Goal: Task Accomplishment & Management: Use online tool/utility

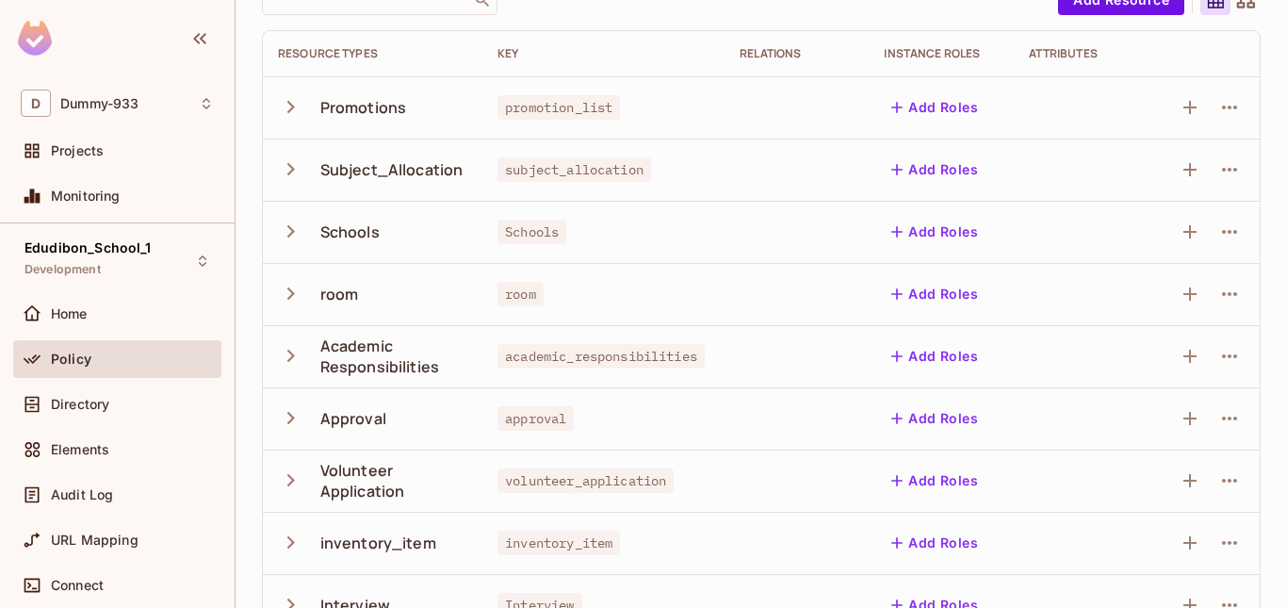
scroll to position [631, 0]
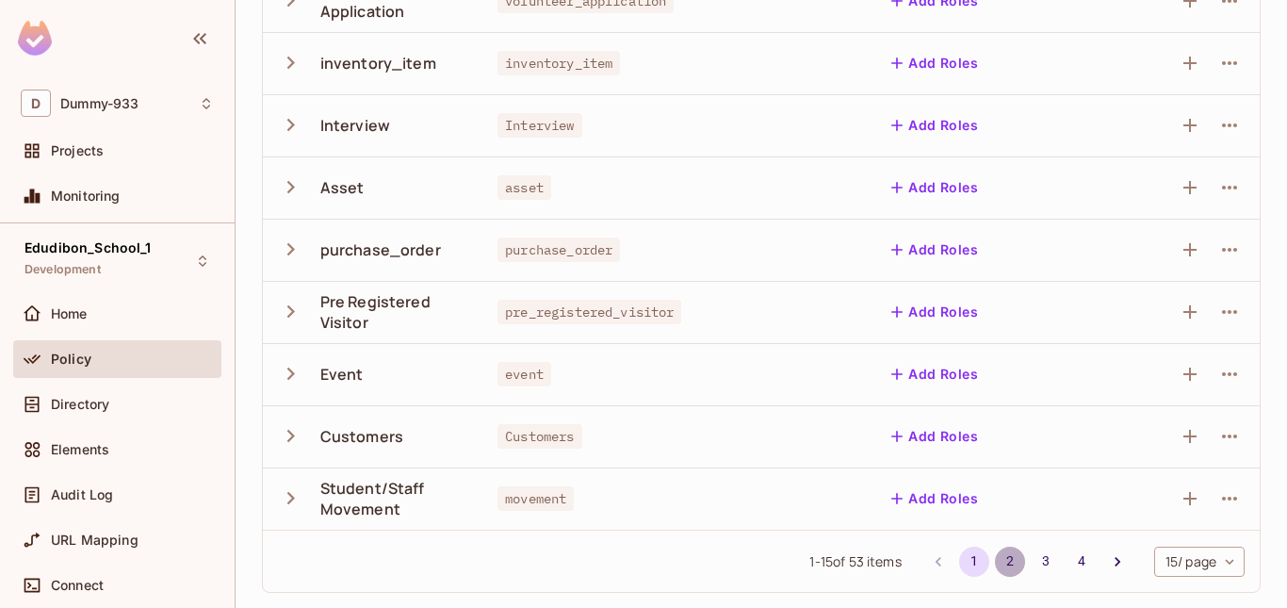
click at [996, 569] on button "2" at bounding box center [1010, 561] width 30 height 30
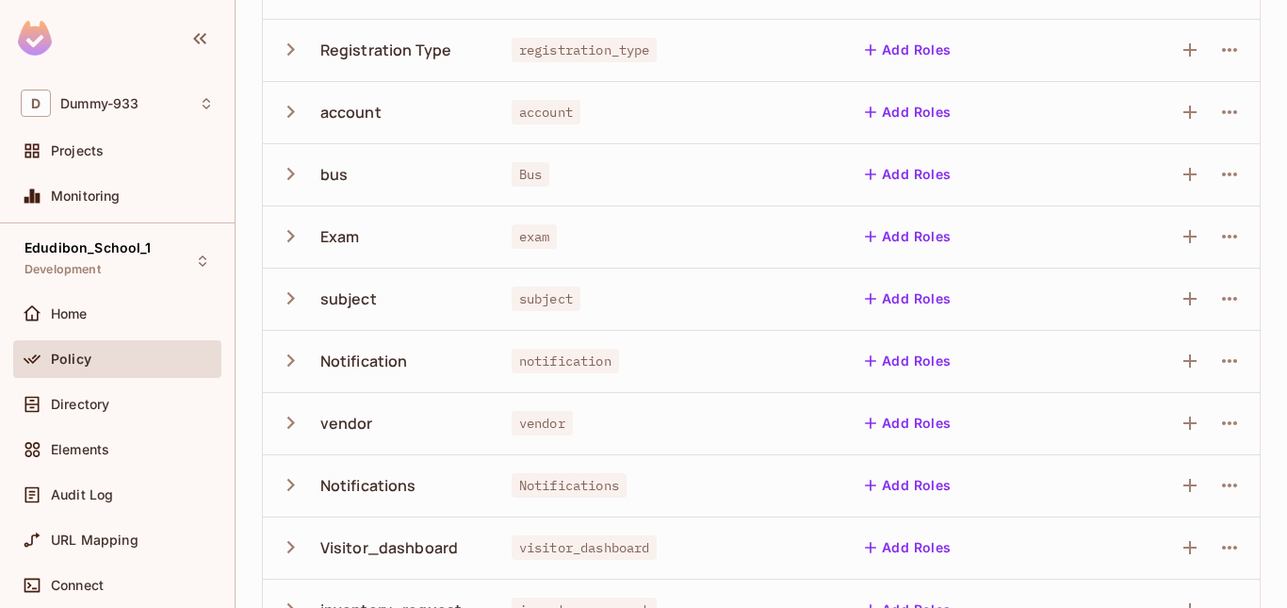
scroll to position [272, 0]
drag, startPoint x: 511, startPoint y: 174, endPoint x: 537, endPoint y: 177, distance: 25.6
click at [537, 177] on span "Bus" at bounding box center [530, 173] width 38 height 24
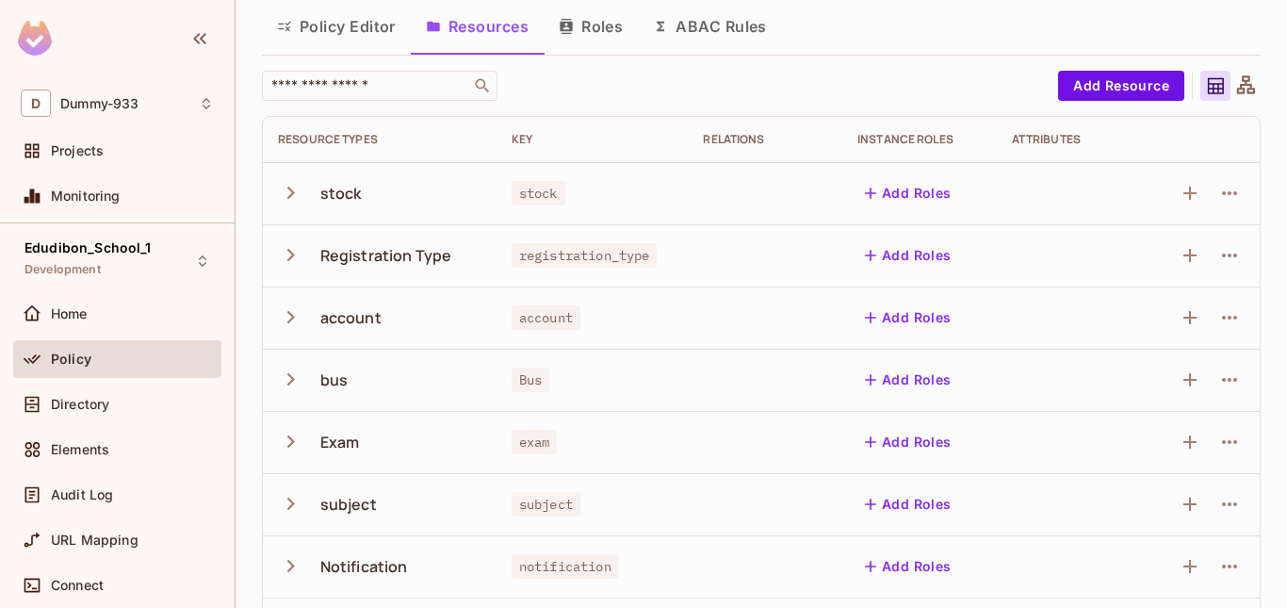
scroll to position [0, 0]
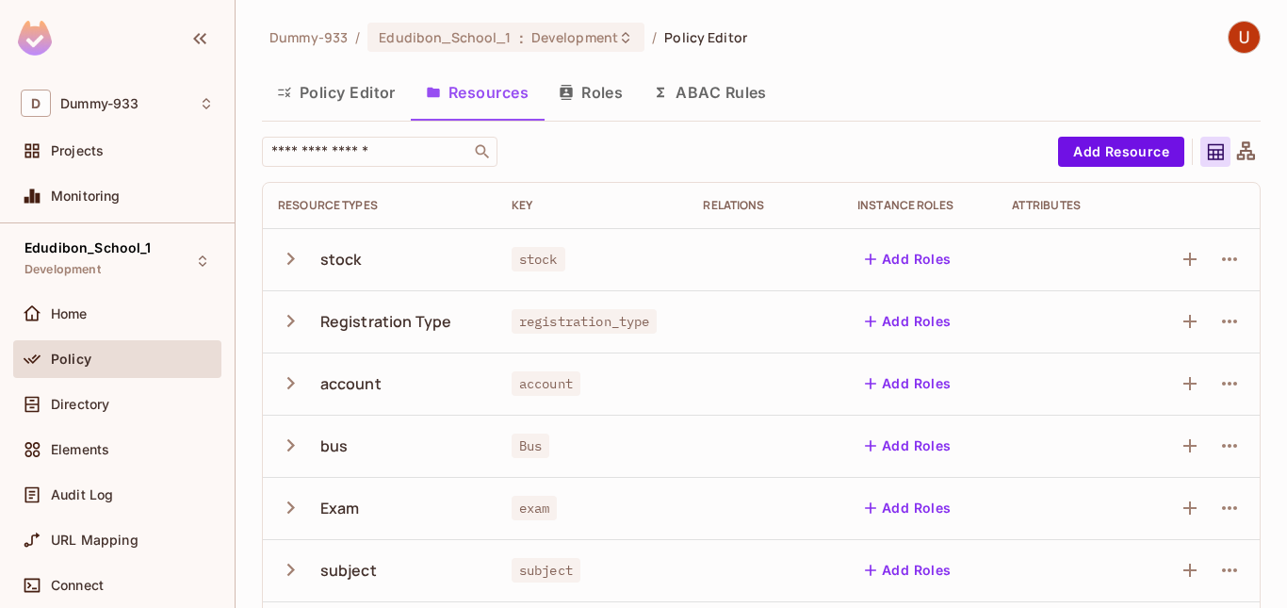
click at [1091, 113] on div "Policy Editor Resources Roles ABAC Rules" at bounding box center [761, 92] width 998 height 47
click at [1101, 143] on button "Add Resource" at bounding box center [1121, 152] width 126 height 30
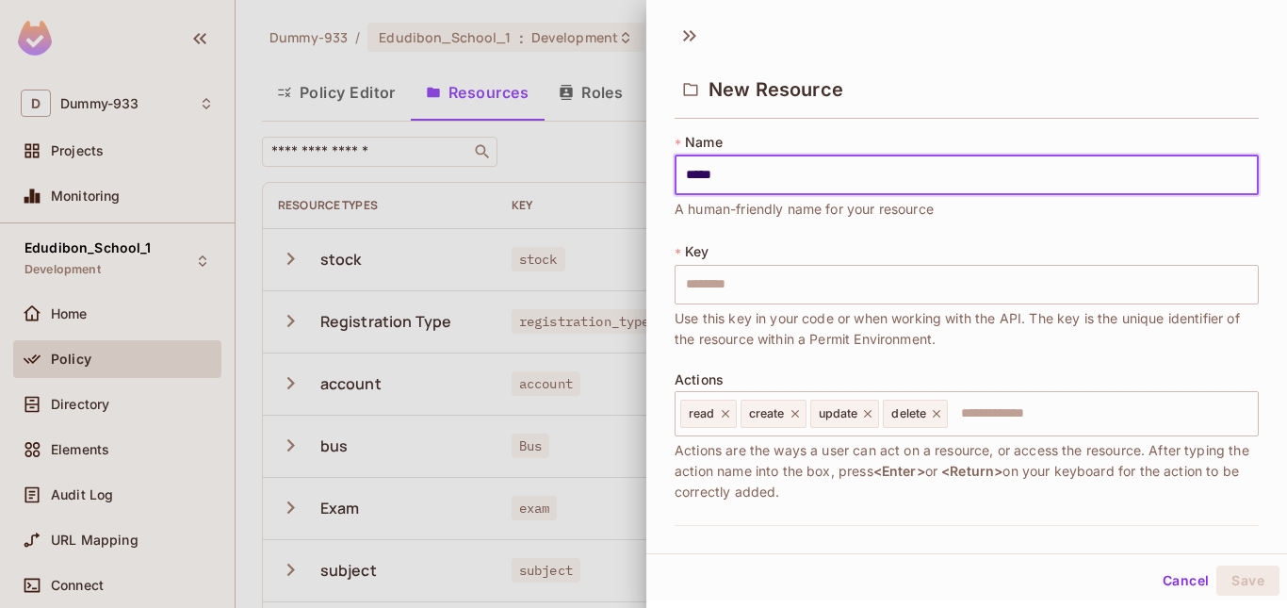
type input "******"
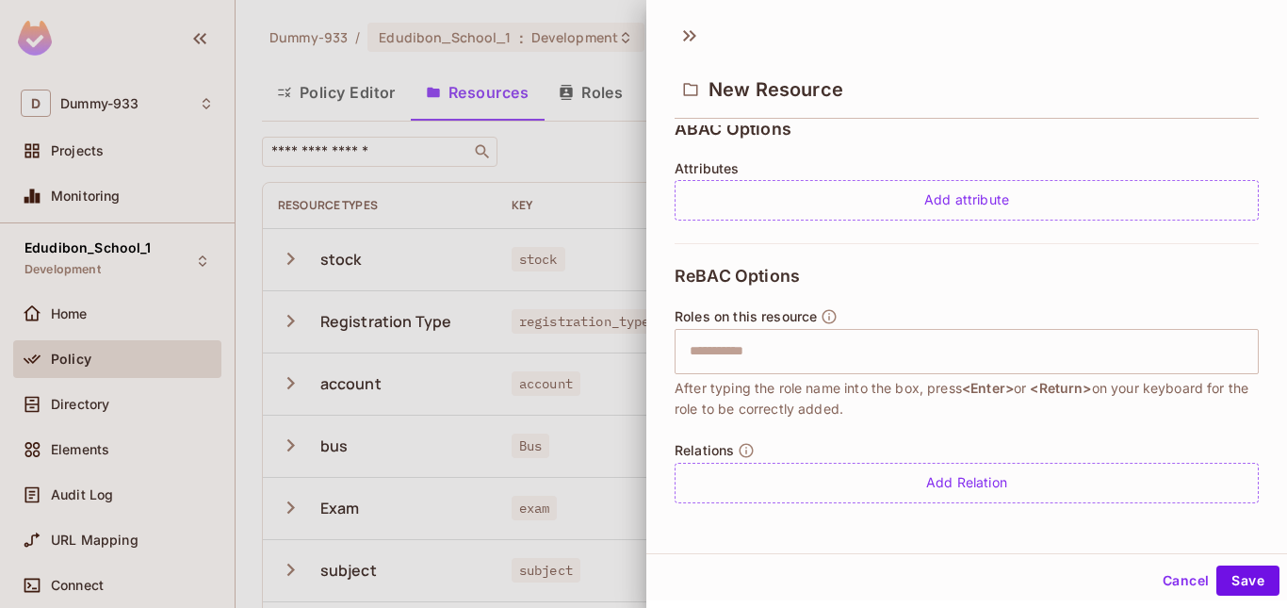
scroll to position [3, 0]
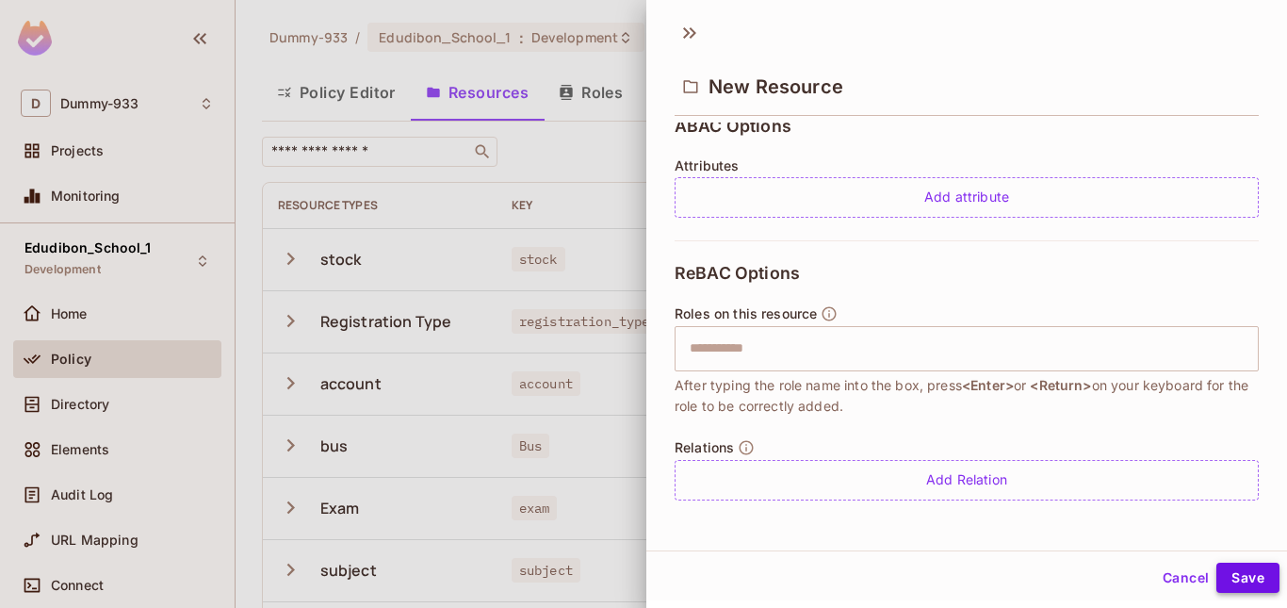
type input "******"
click at [1233, 573] on button "Save" at bounding box center [1247, 577] width 63 height 30
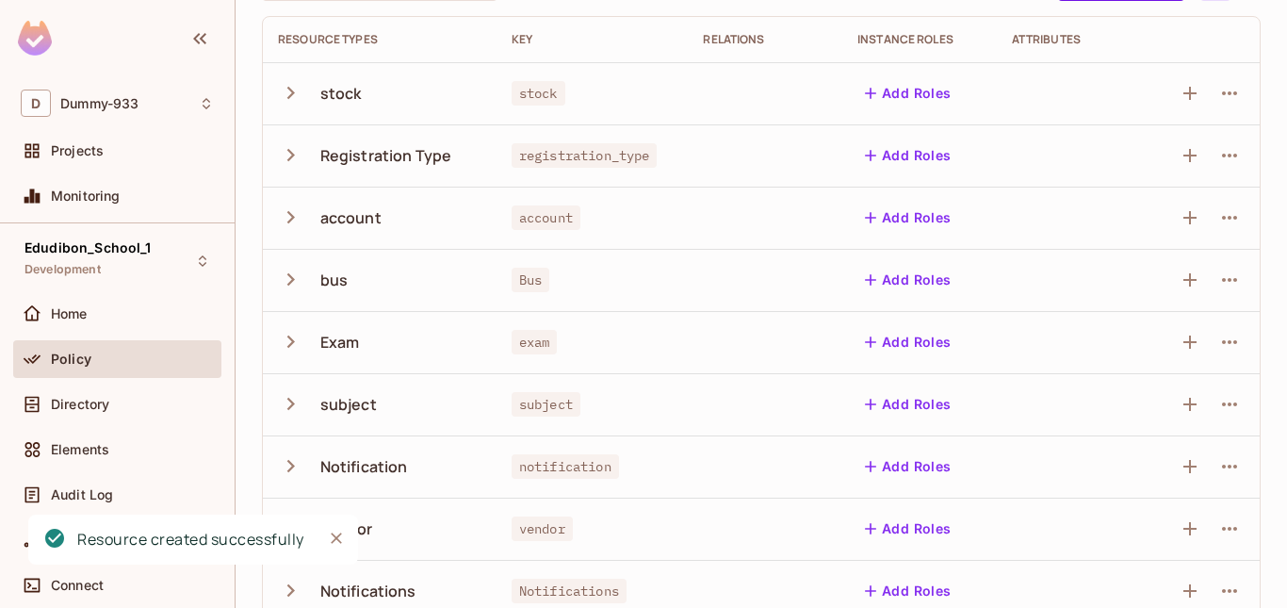
scroll to position [0, 0]
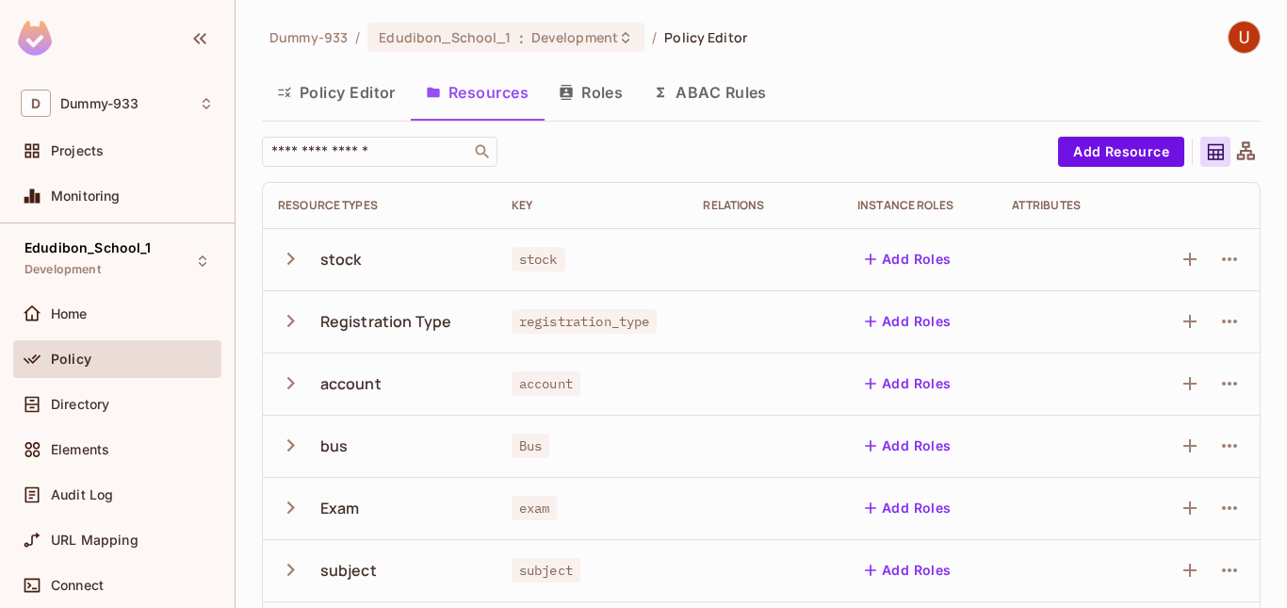
click at [346, 86] on button "Policy Editor" at bounding box center [336, 92] width 149 height 47
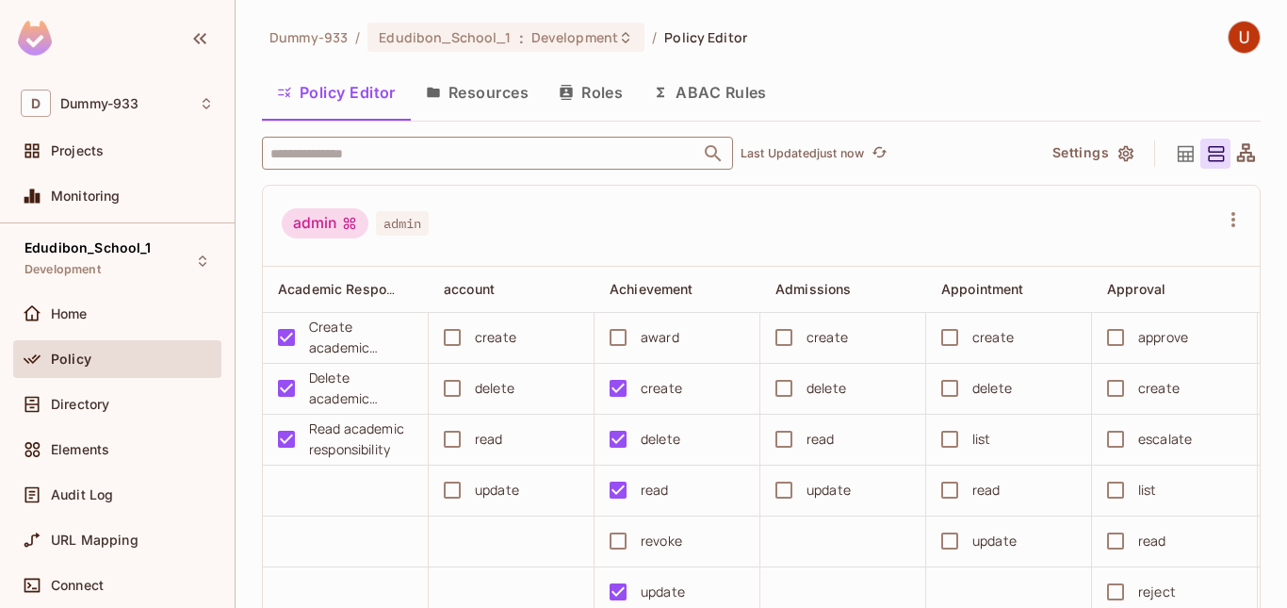
click at [383, 140] on input "text" at bounding box center [481, 153] width 430 height 33
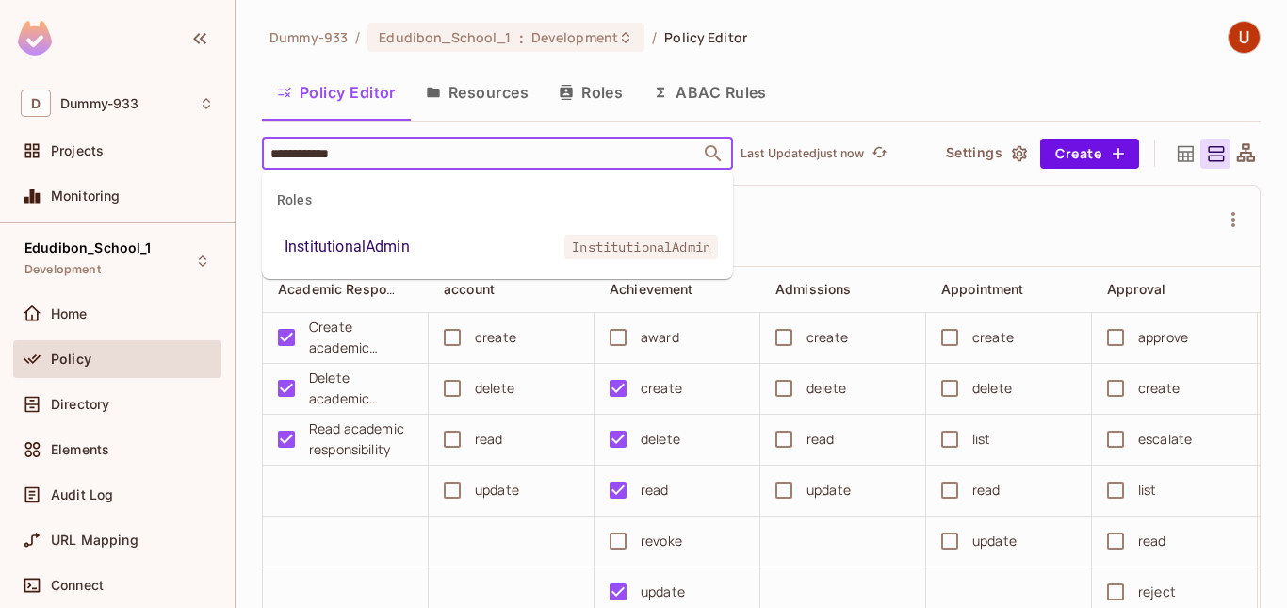
type input "**********"
click at [322, 245] on div "InstitutionalAdmin" at bounding box center [346, 246] width 125 height 23
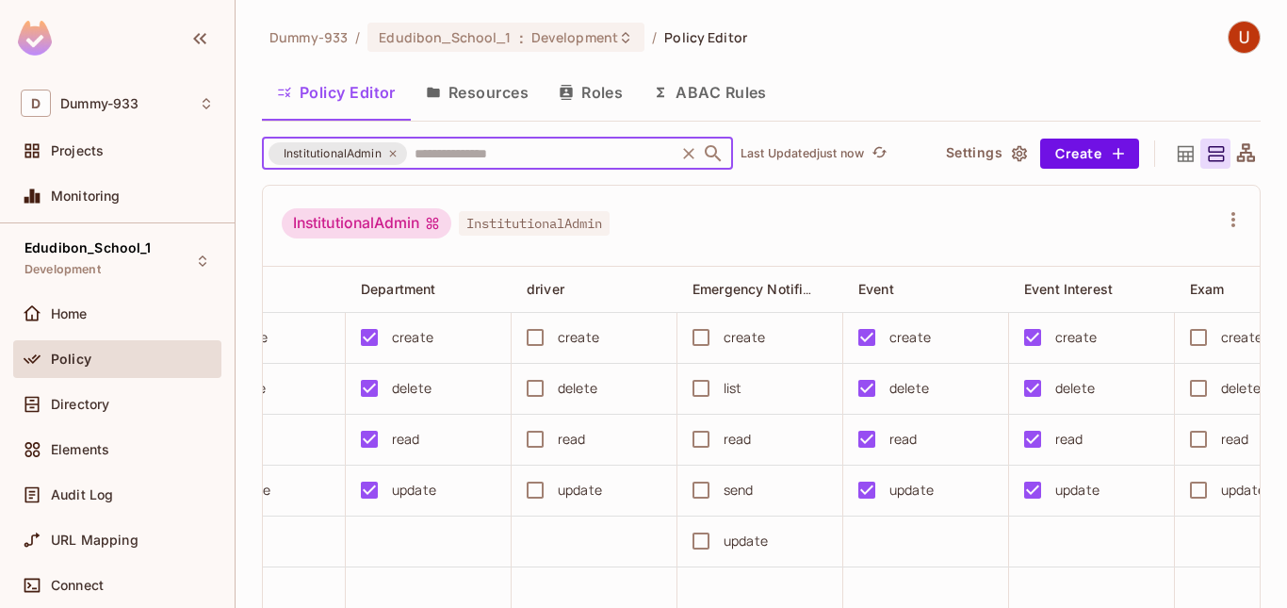
scroll to position [0, 1839]
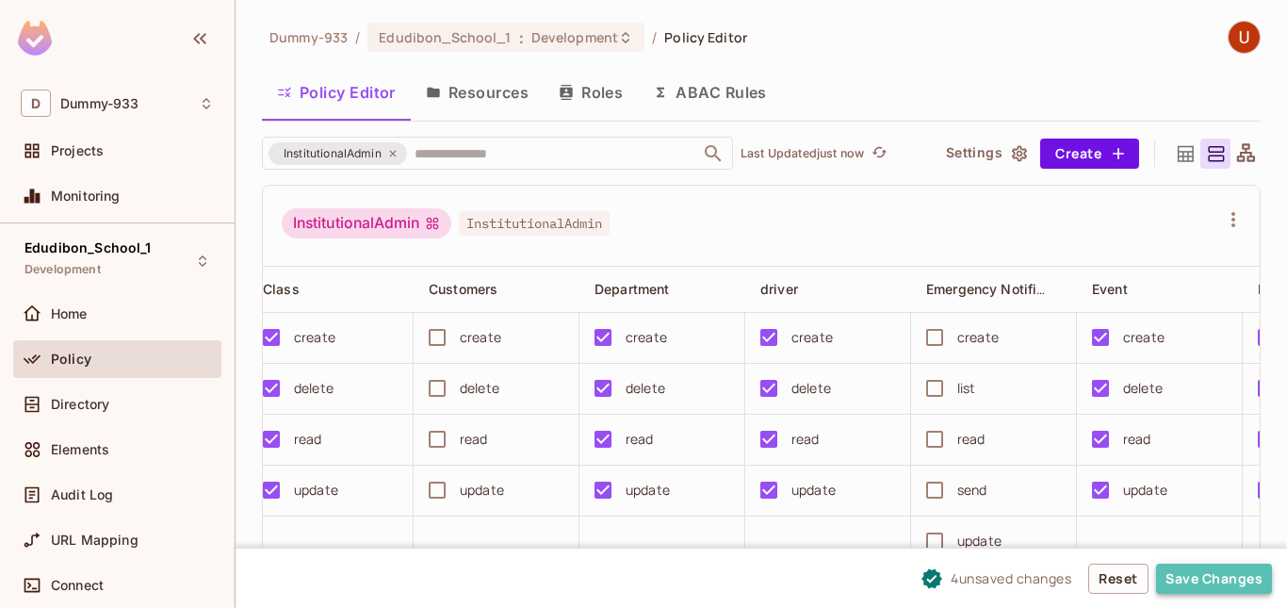
click at [1204, 580] on button "Save Changes" at bounding box center [1214, 578] width 116 height 30
